Goal: Find contact information: Find contact information

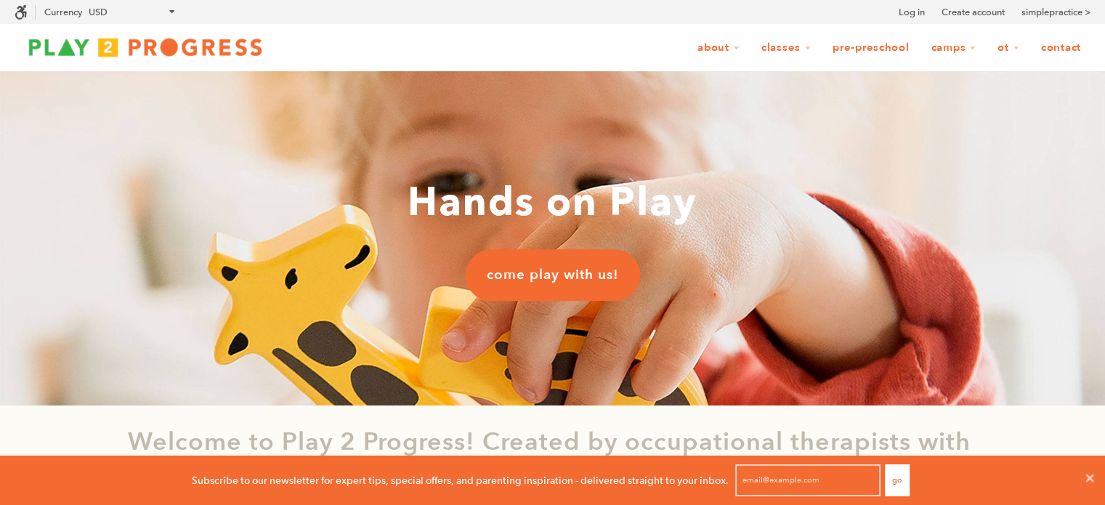
scroll to position [0, 12]
click at [1063, 47] on link "Contact" at bounding box center [1060, 48] width 59 height 28
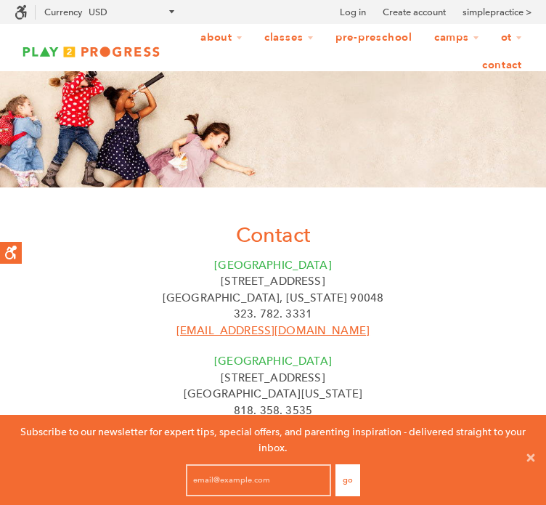
scroll to position [0, 12]
click at [240, 307] on p "[GEOGRAPHIC_DATA], [US_STATE] 90048" at bounding box center [273, 298] width 546 height 17
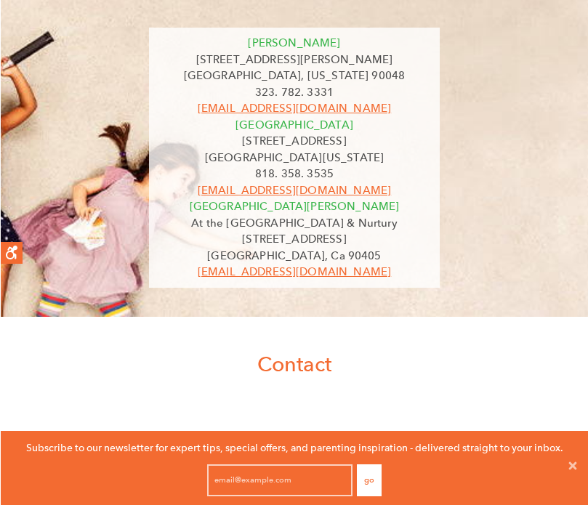
scroll to position [0, 0]
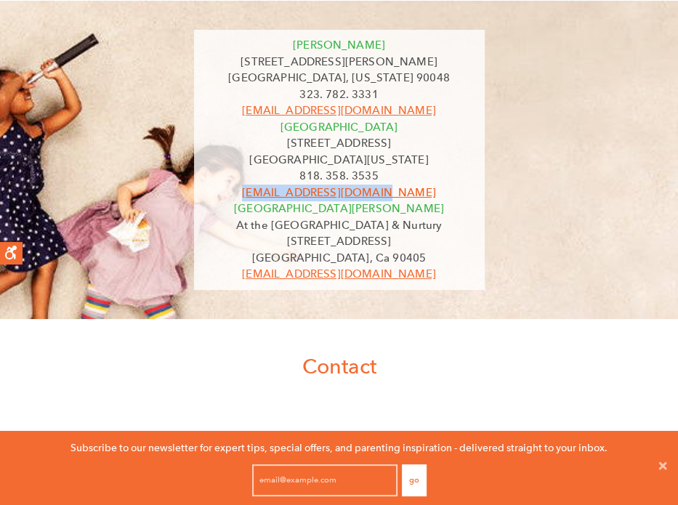
drag, startPoint x: 415, startPoint y: 188, endPoint x: 274, endPoint y: 190, distance: 141.6
click at [274, 190] on p "[EMAIL_ADDRESS][DOMAIN_NAME]" at bounding box center [339, 192] width 269 height 17
copy link "[EMAIL_ADDRESS][DOMAIN_NAME]"
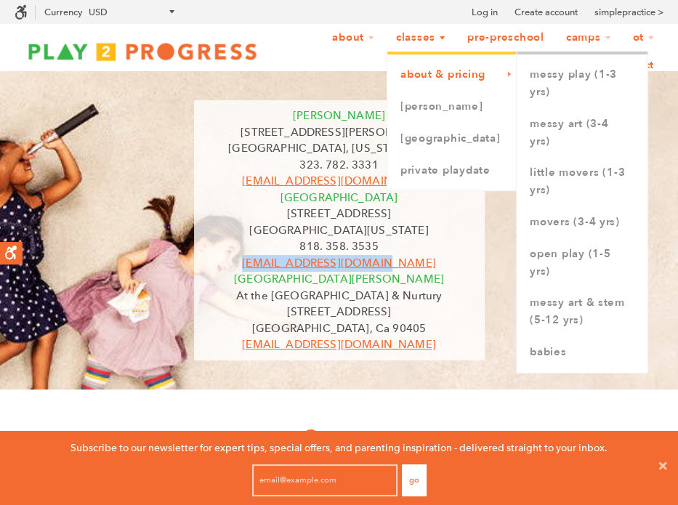
click at [445, 76] on link "About & Pricing" at bounding box center [451, 75] width 129 height 32
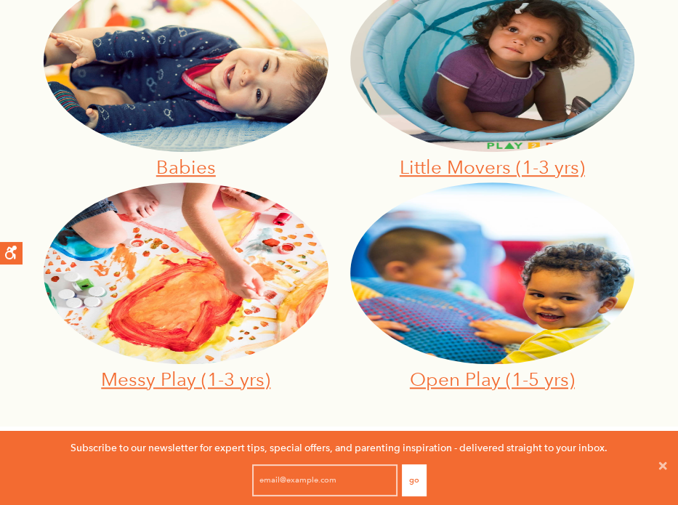
scroll to position [291, 0]
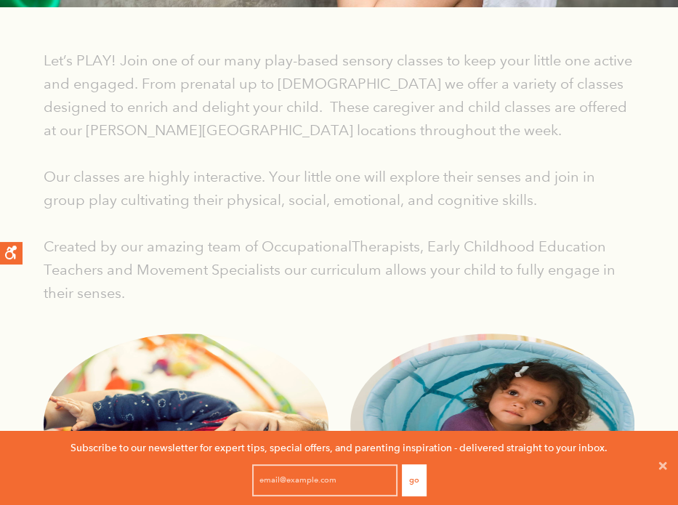
click at [320, 206] on p "Our classes are highly interactive. Your little one will explore their senses a…" at bounding box center [339, 188] width 591 height 46
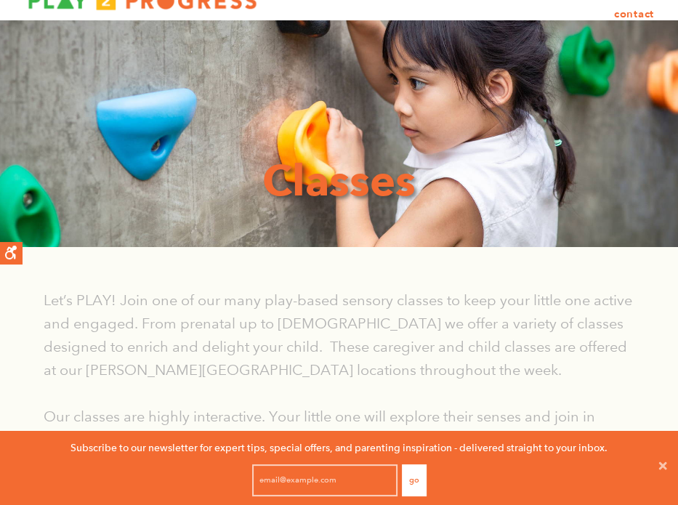
scroll to position [0, 0]
